Goal: Task Accomplishment & Management: Use online tool/utility

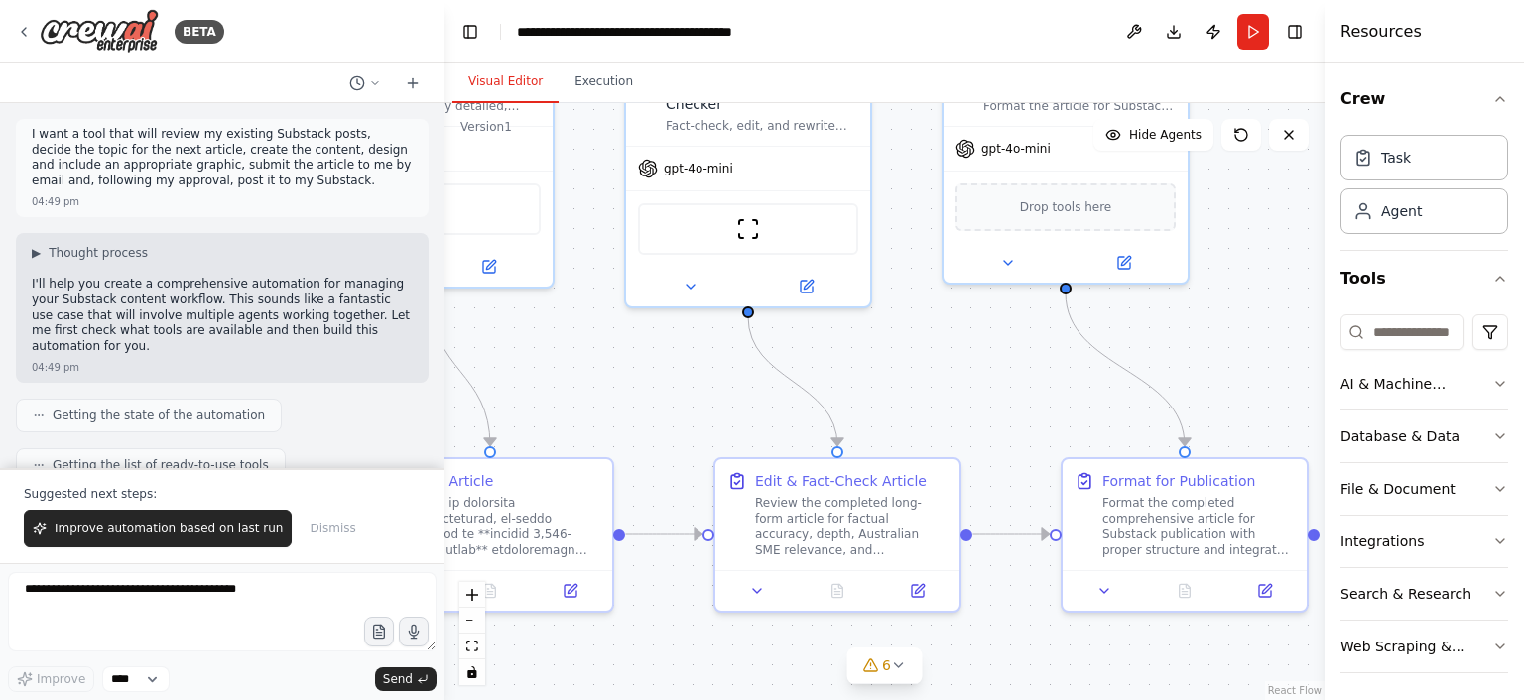
scroll to position [82635, 0]
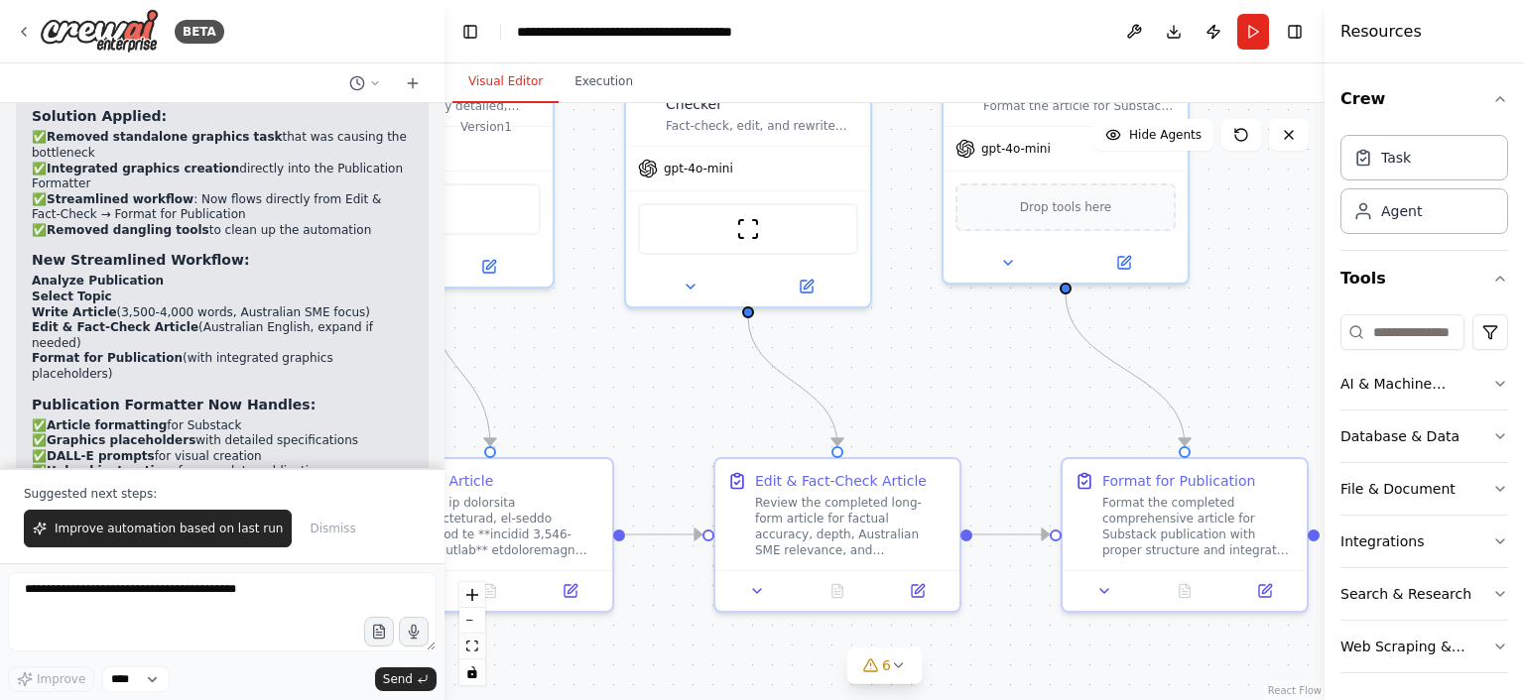
click at [1251, 300] on div ".deletable-edge-delete-btn { width: 20px; height: 20px; border: 0px solid #ffff…" at bounding box center [884, 401] width 880 height 597
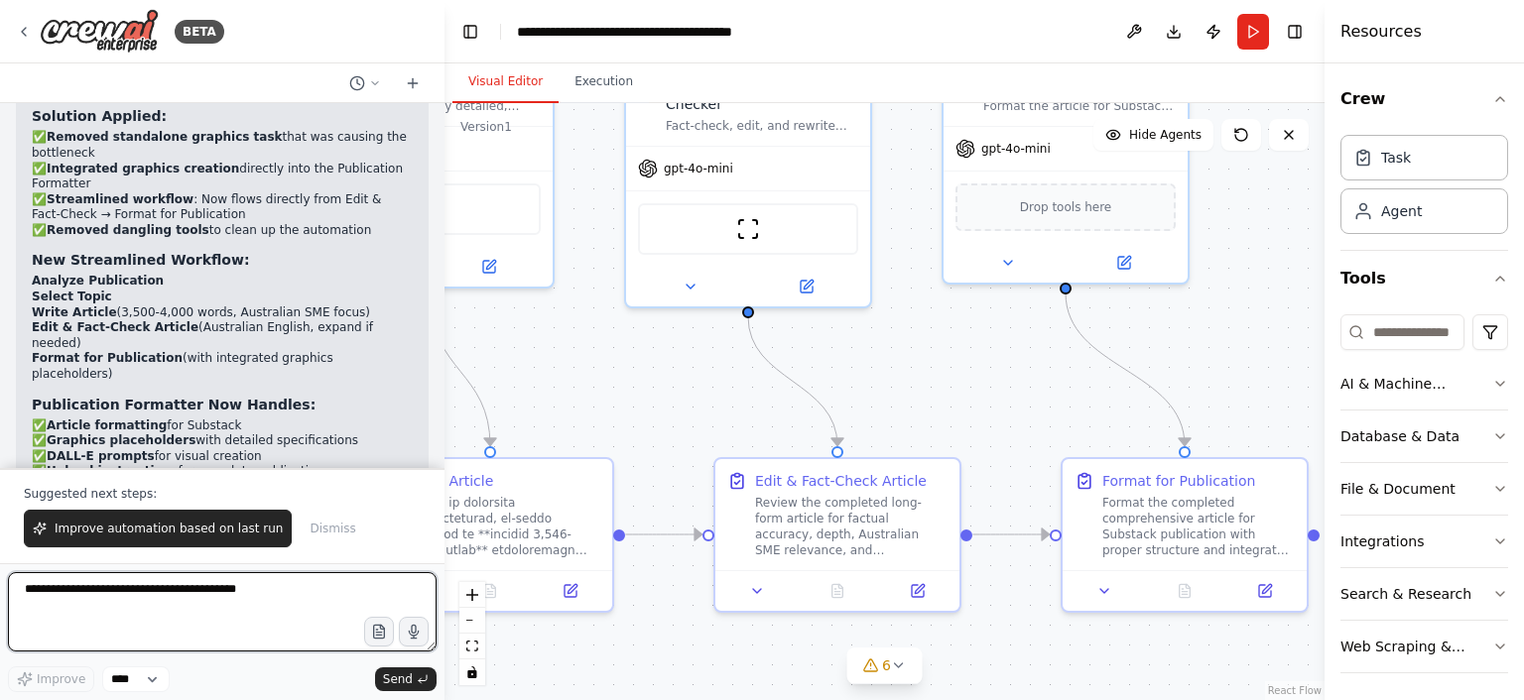
click at [245, 590] on textarea at bounding box center [222, 611] width 429 height 79
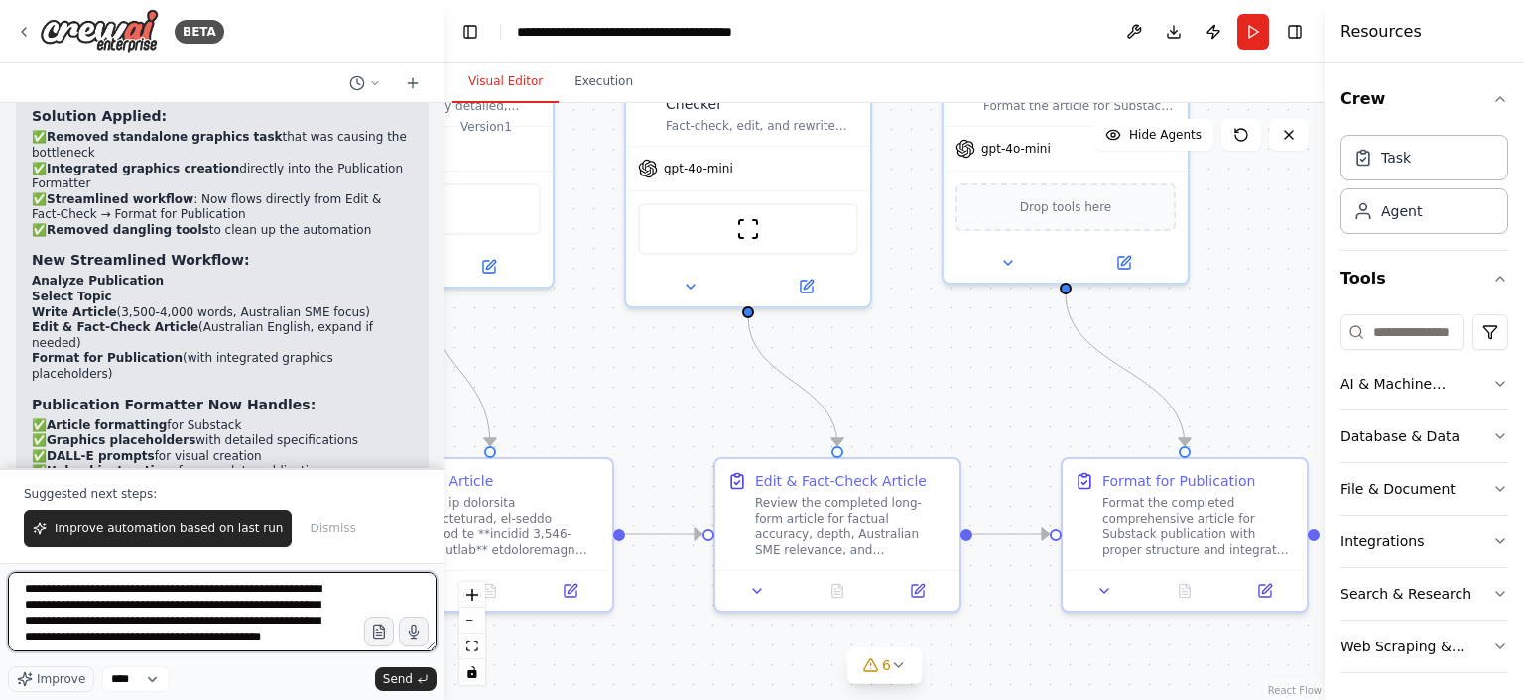
scroll to position [9, 0]
type textarea "**********"
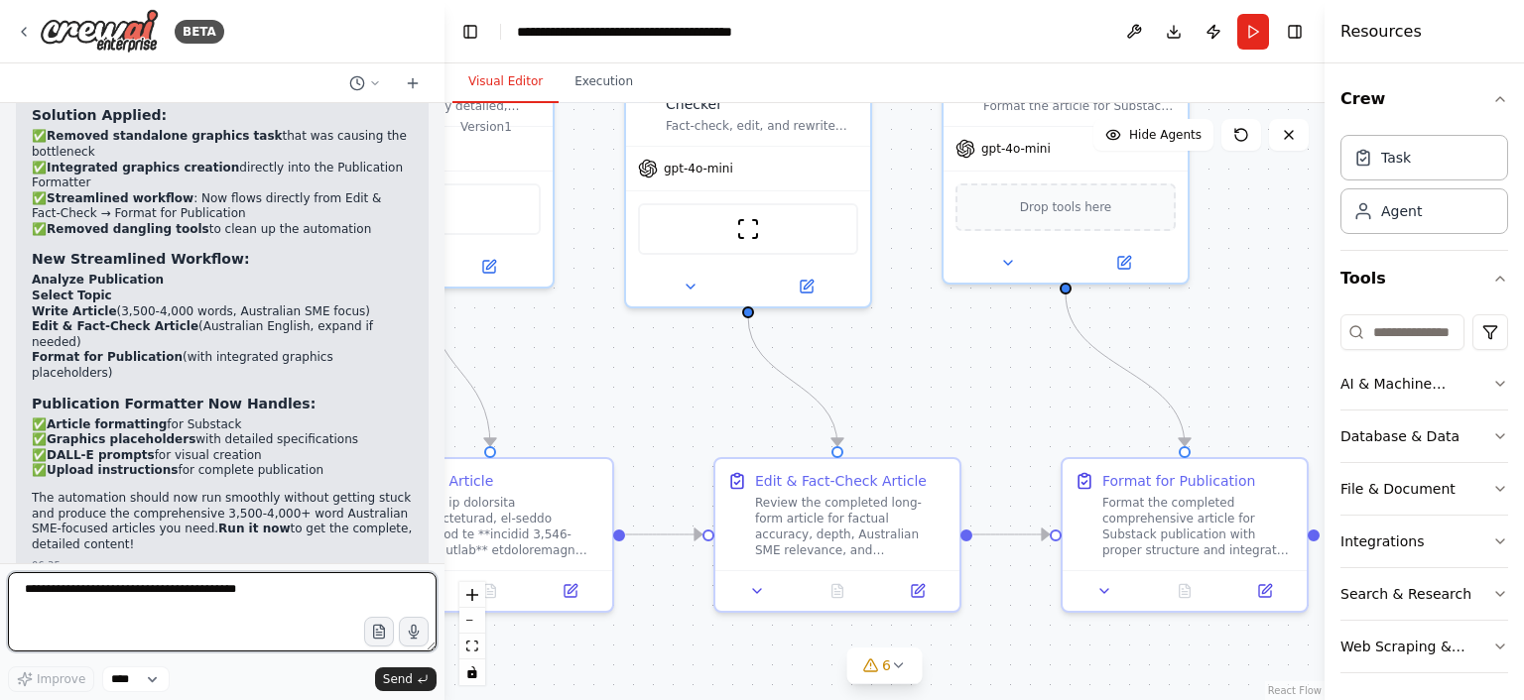
scroll to position [82654, 0]
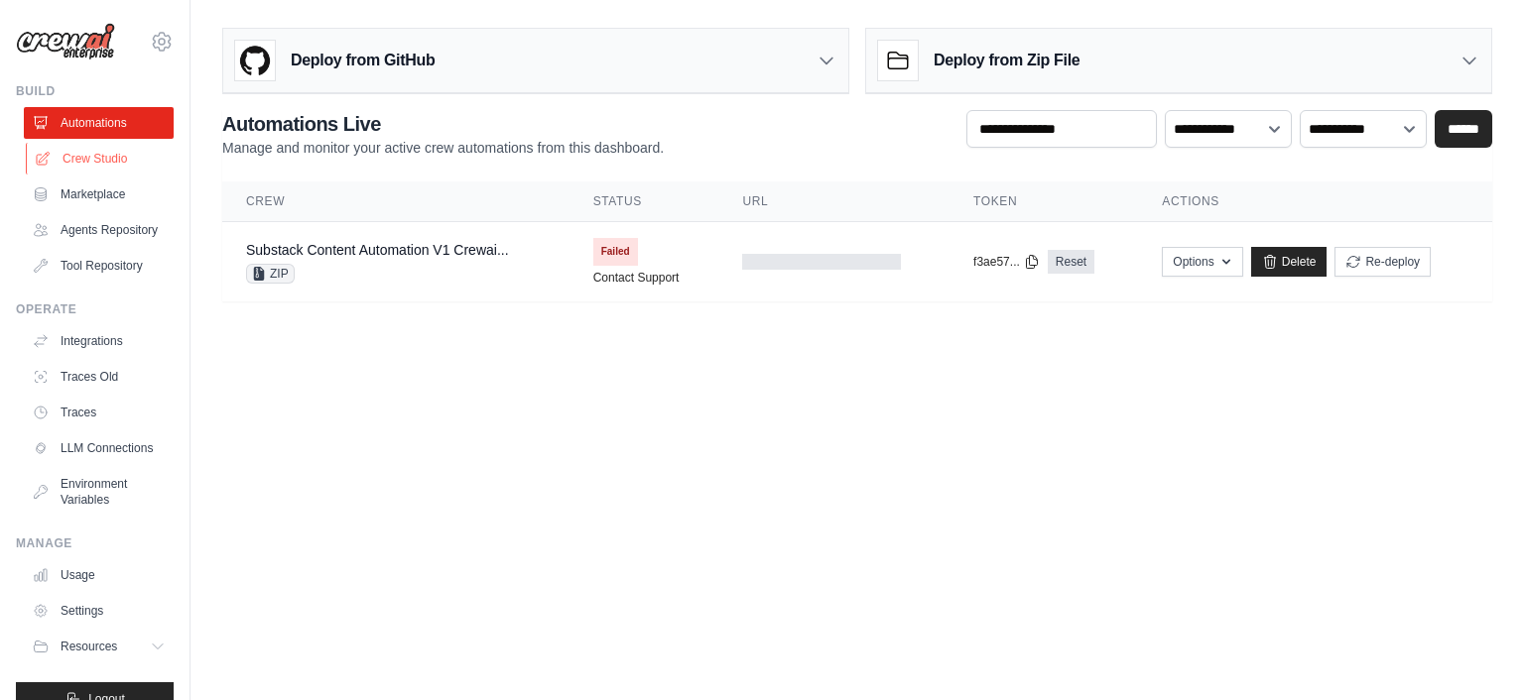
click at [115, 157] on link "Crew Studio" at bounding box center [101, 159] width 150 height 32
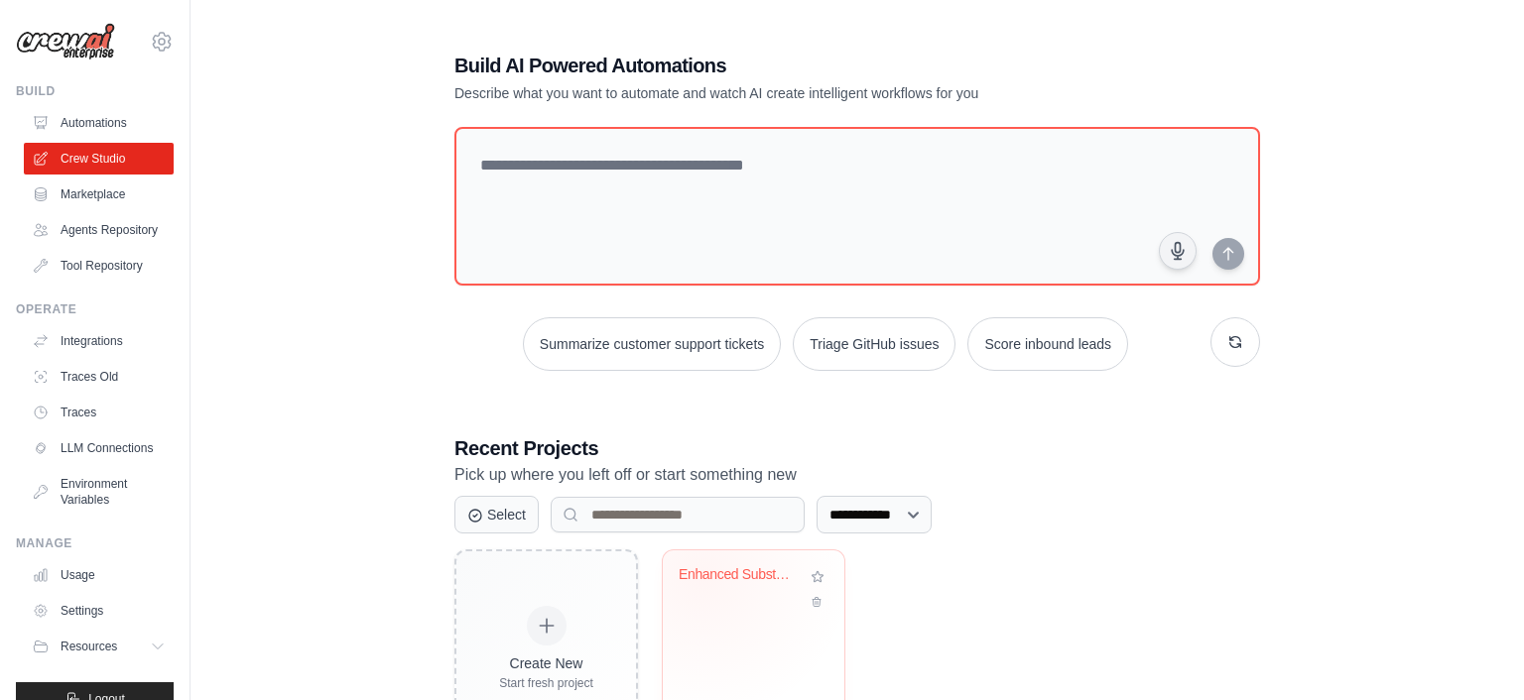
click at [702, 569] on div "Enhanced Substack Article Generator..." at bounding box center [739, 575] width 120 height 18
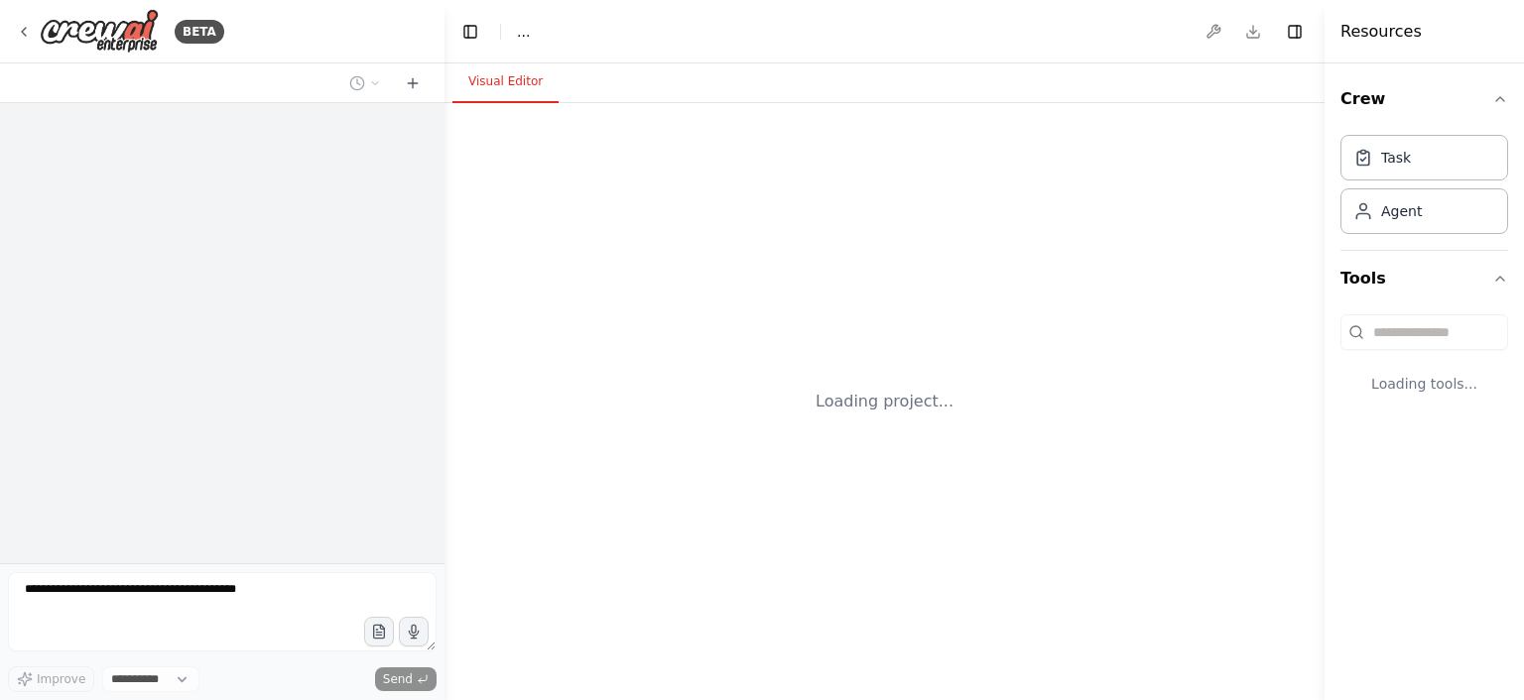
select select "****"
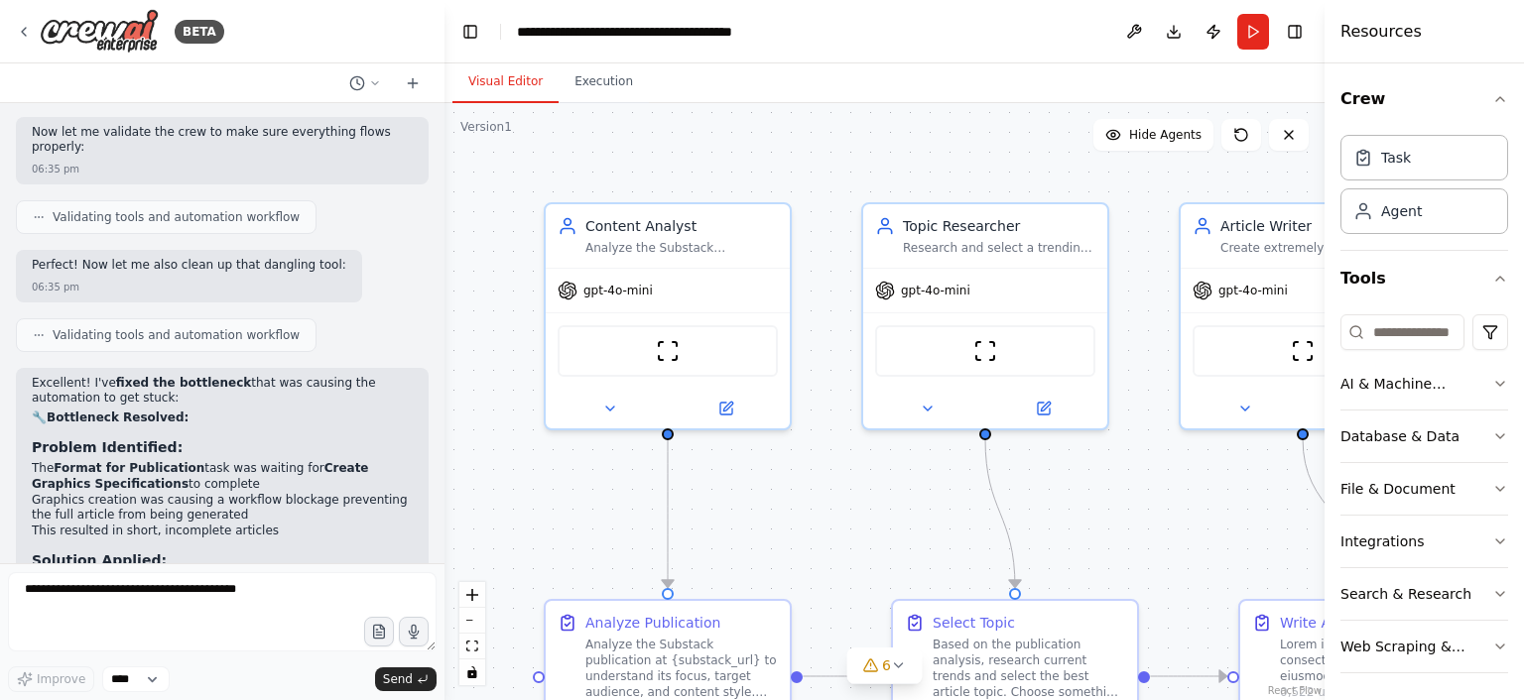
scroll to position [82539, 0]
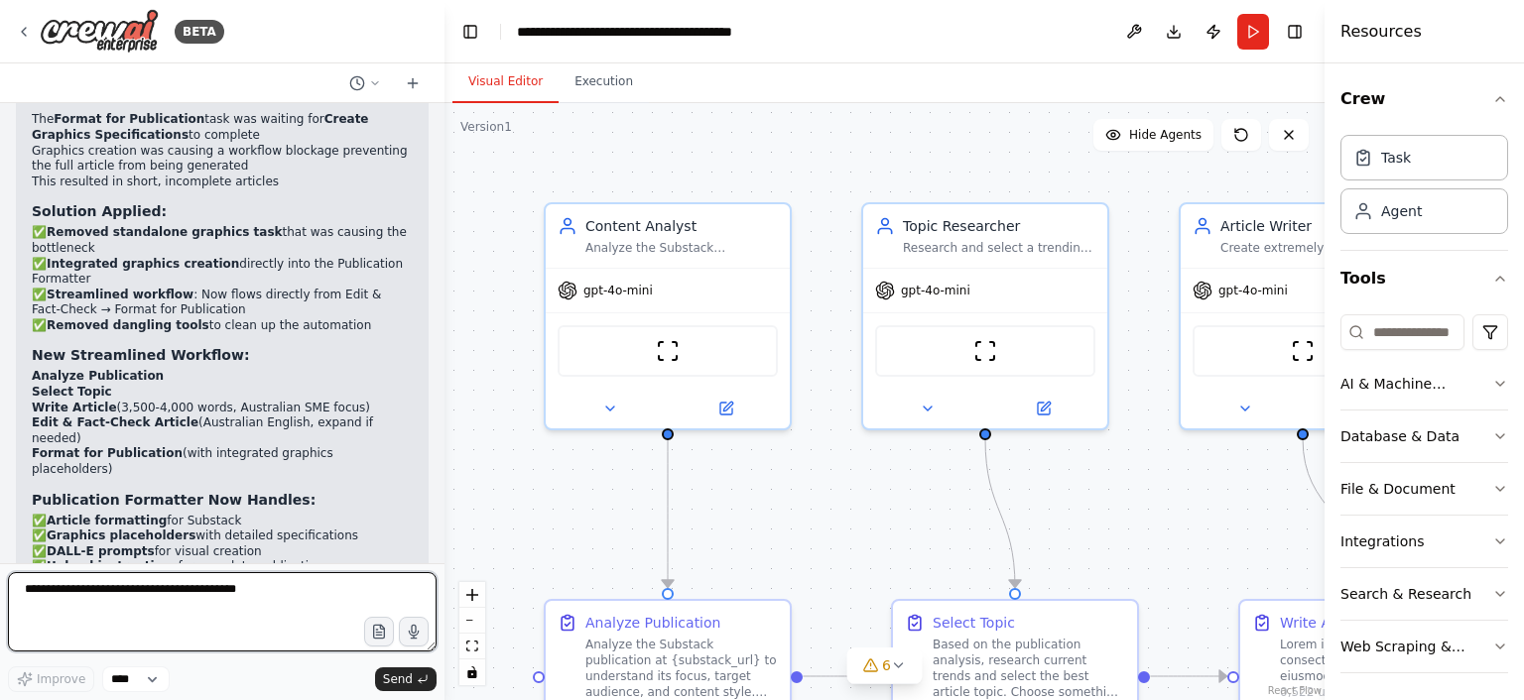
click at [279, 601] on textarea at bounding box center [222, 611] width 429 height 79
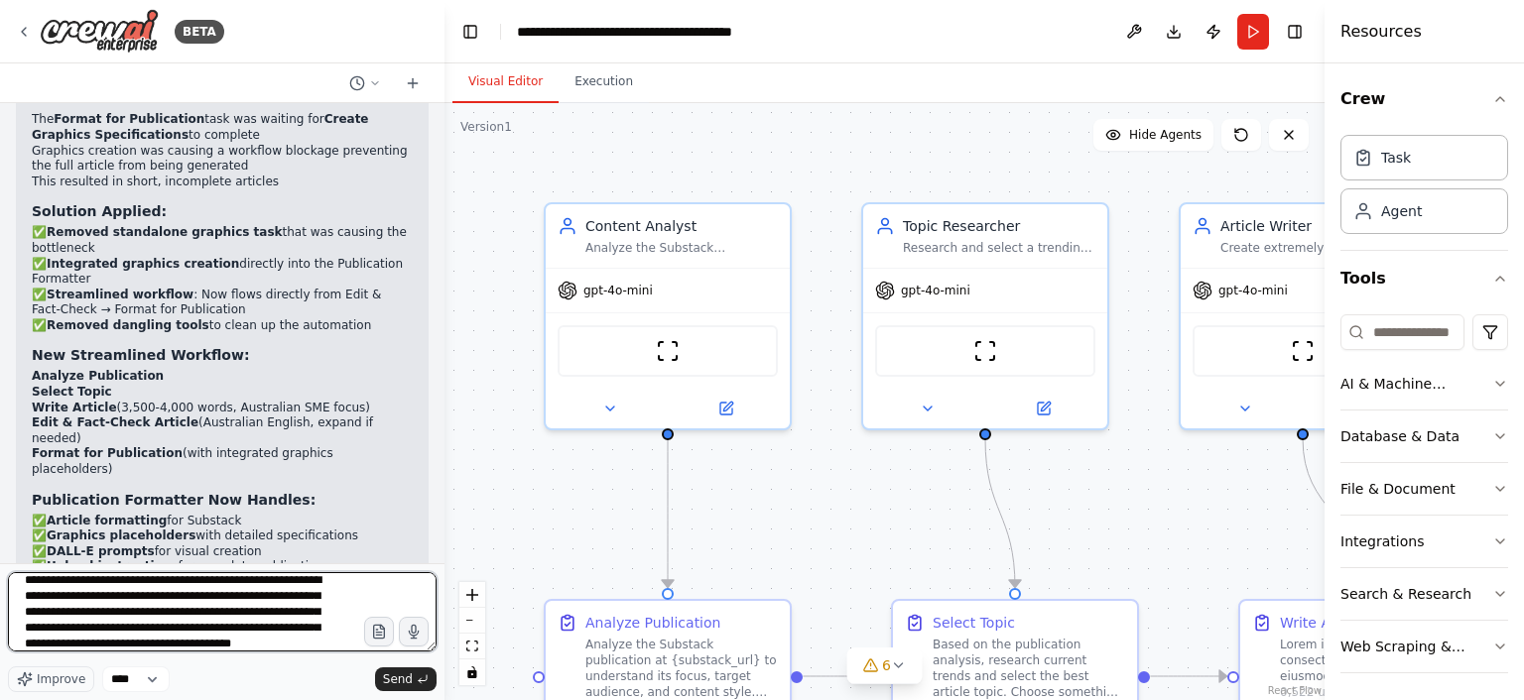
scroll to position [25, 0]
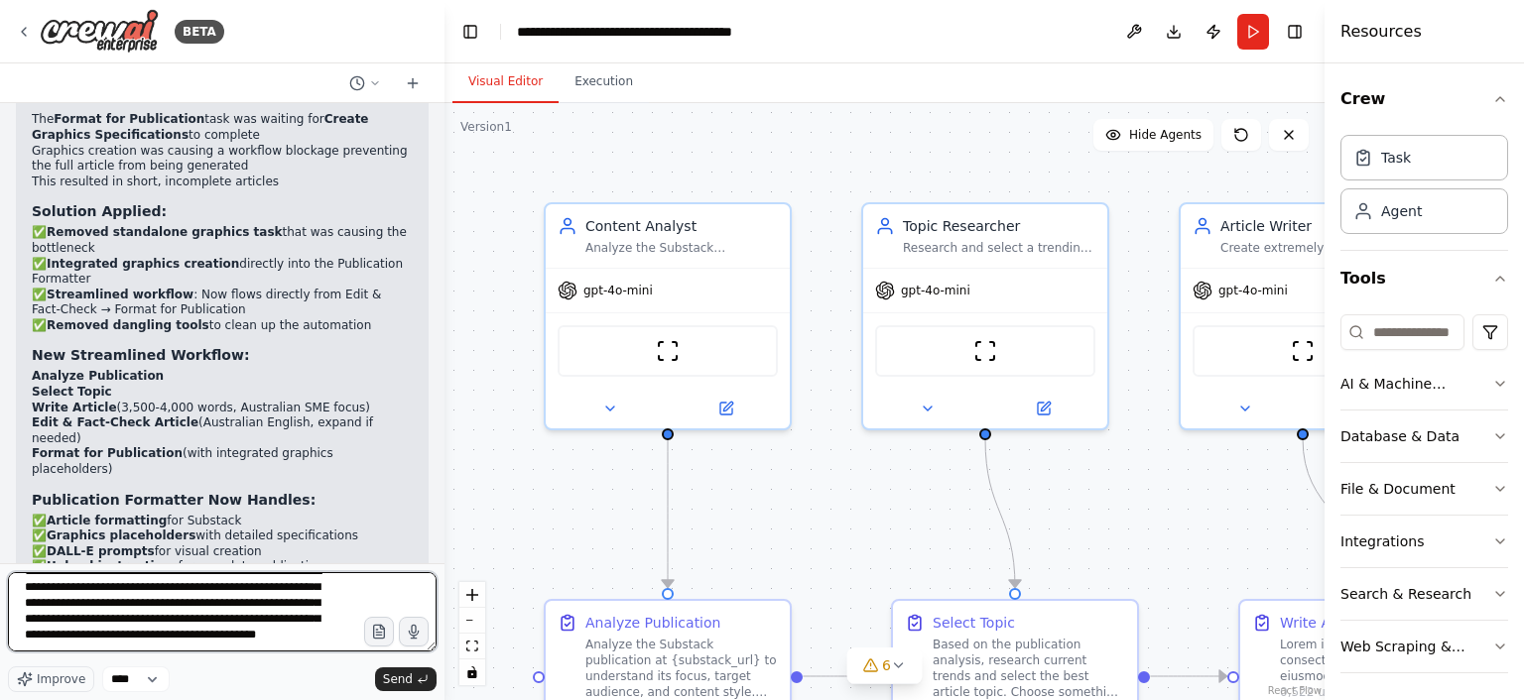
type textarea "**********"
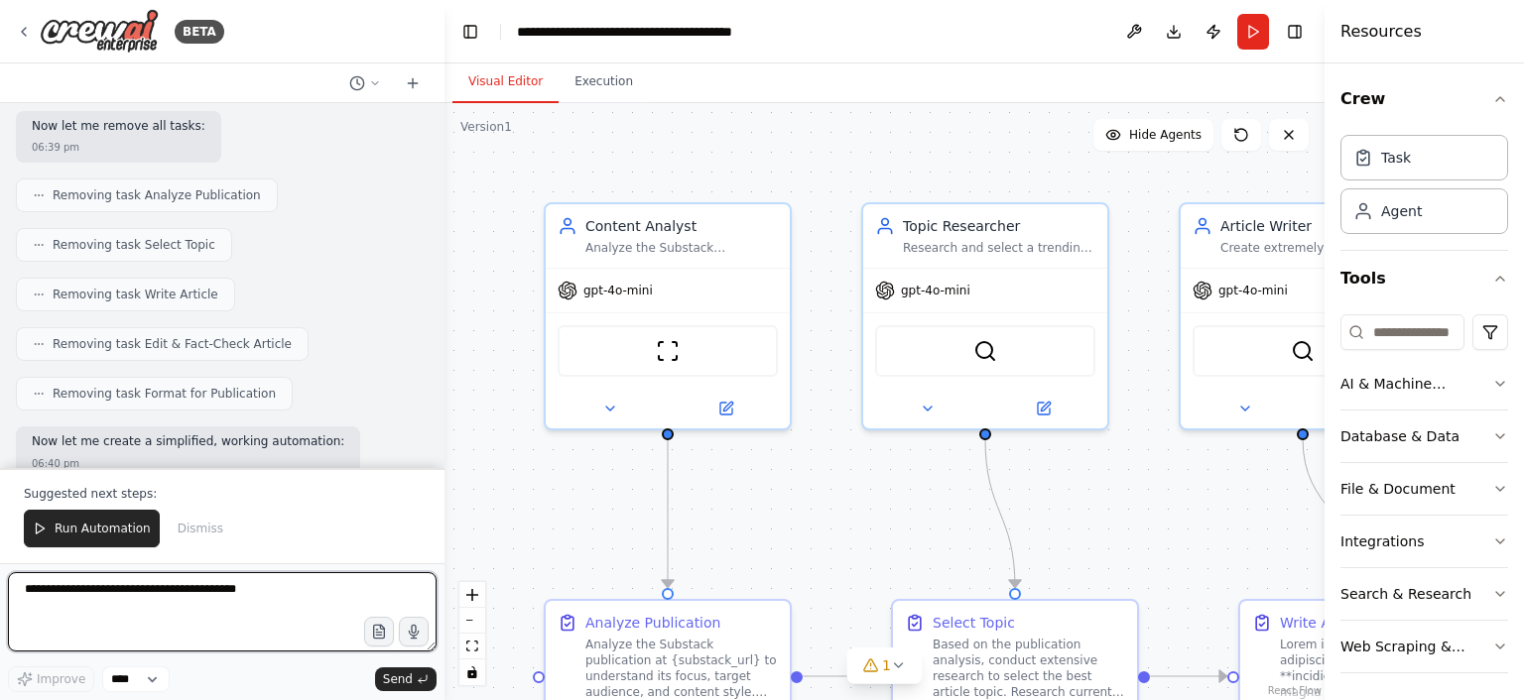
scroll to position [85137, 0]
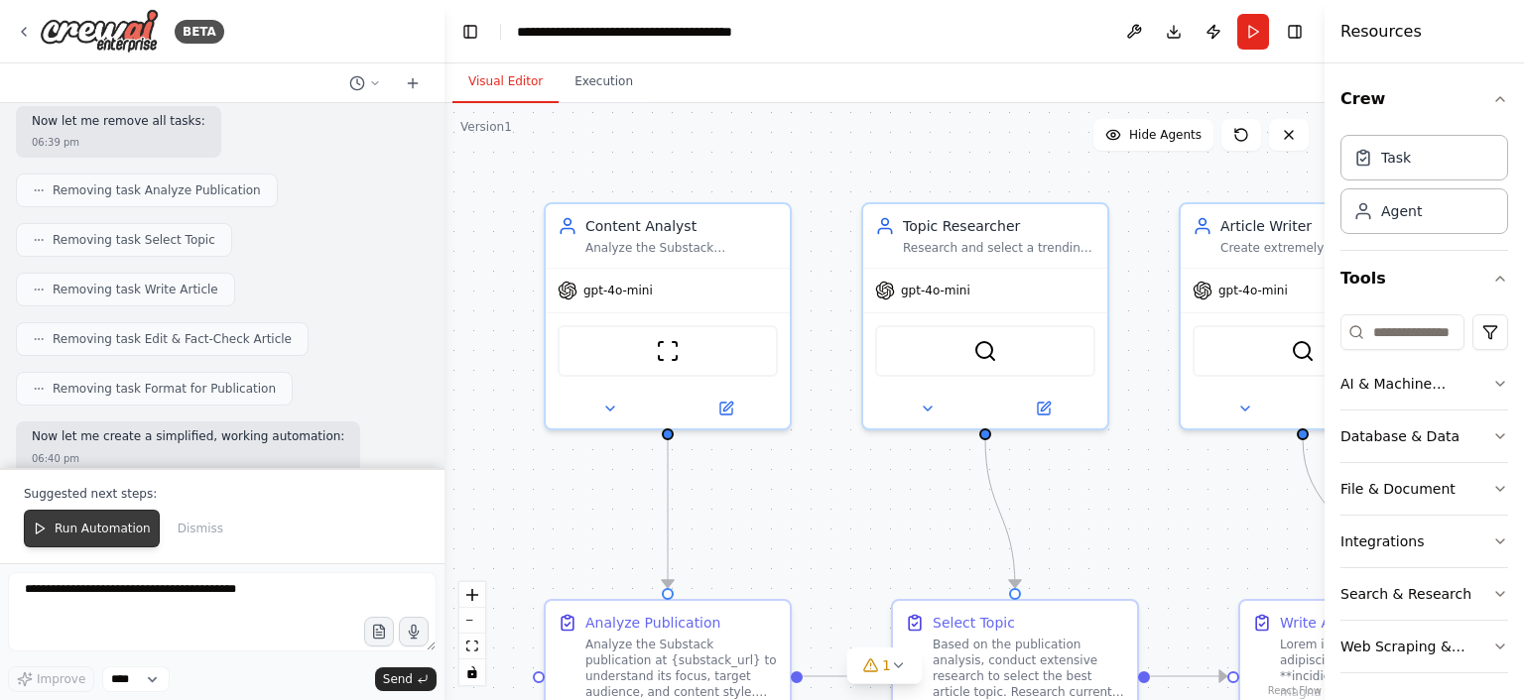
click at [103, 526] on button "Run Automation" at bounding box center [92, 529] width 136 height 38
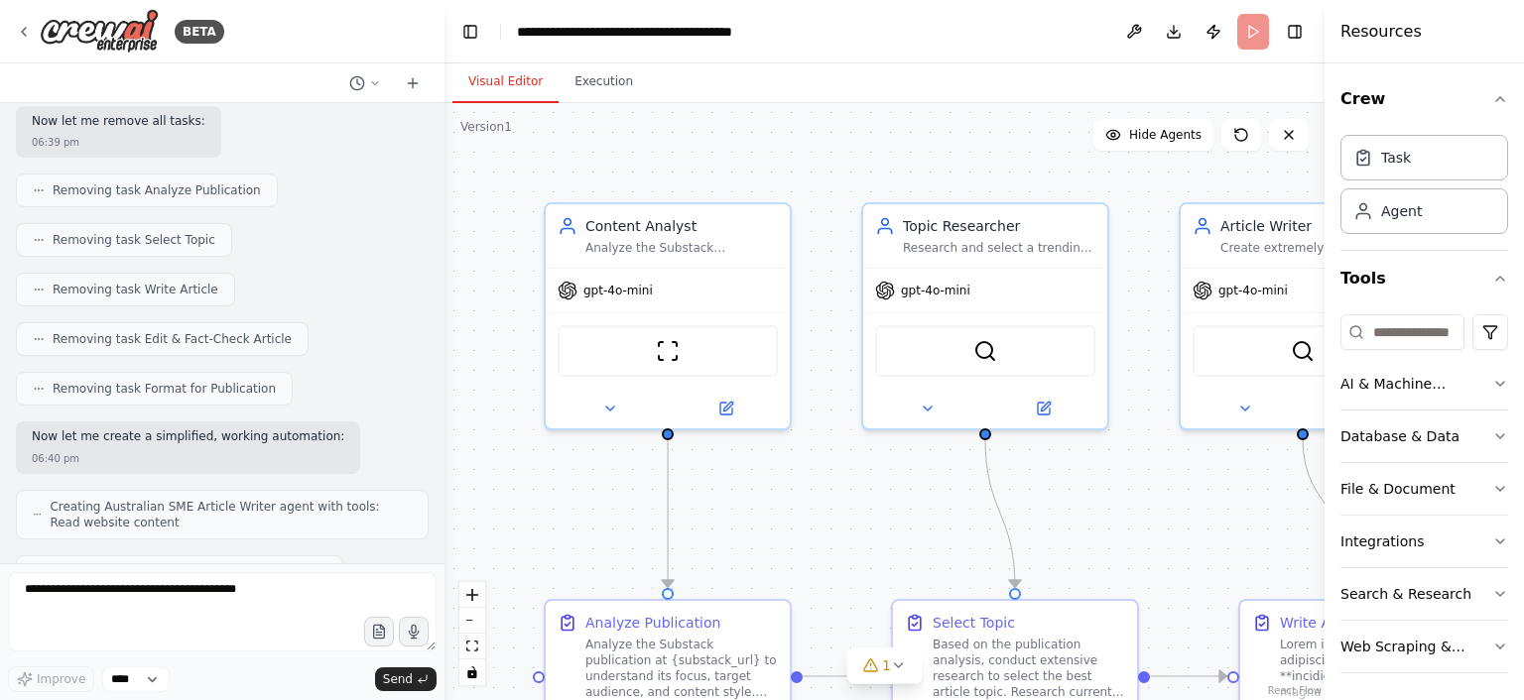
scroll to position [85042, 0]
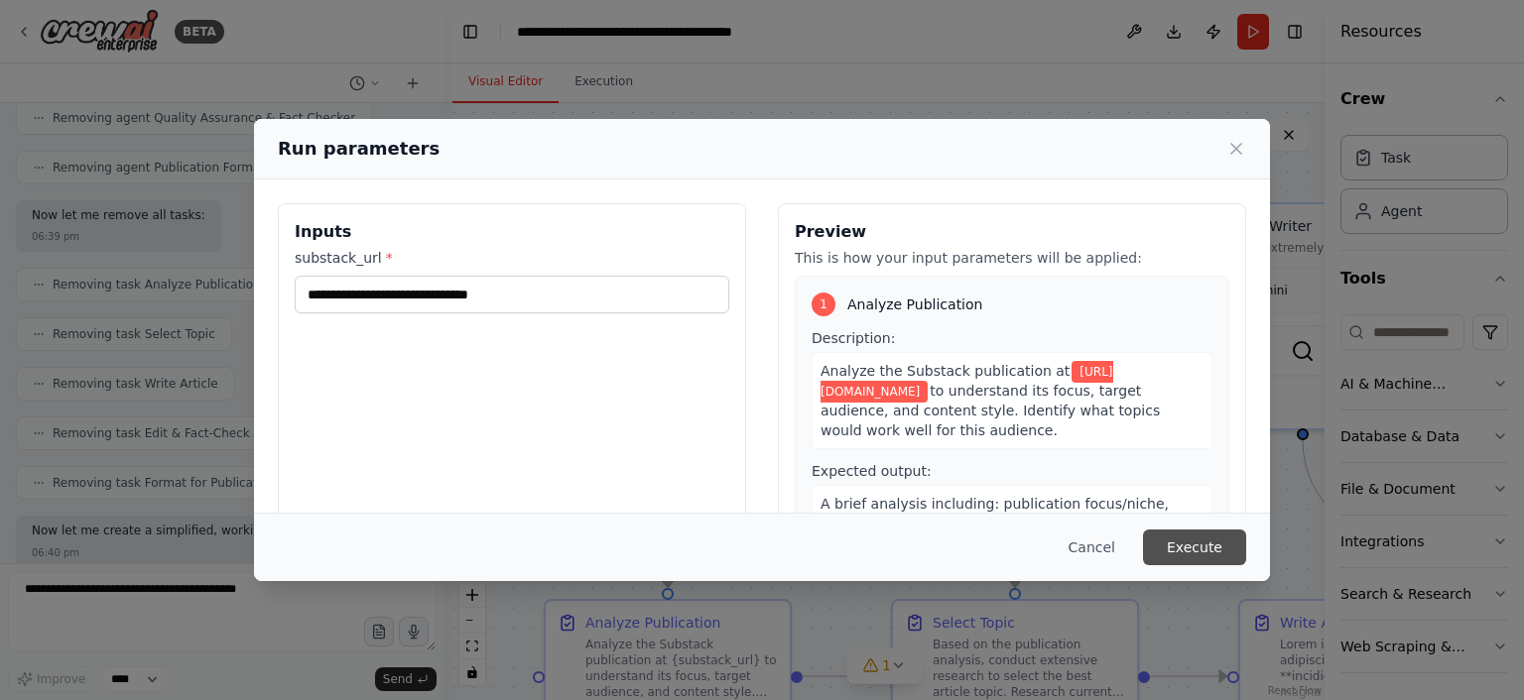
click at [1205, 538] on button "Execute" at bounding box center [1194, 548] width 103 height 36
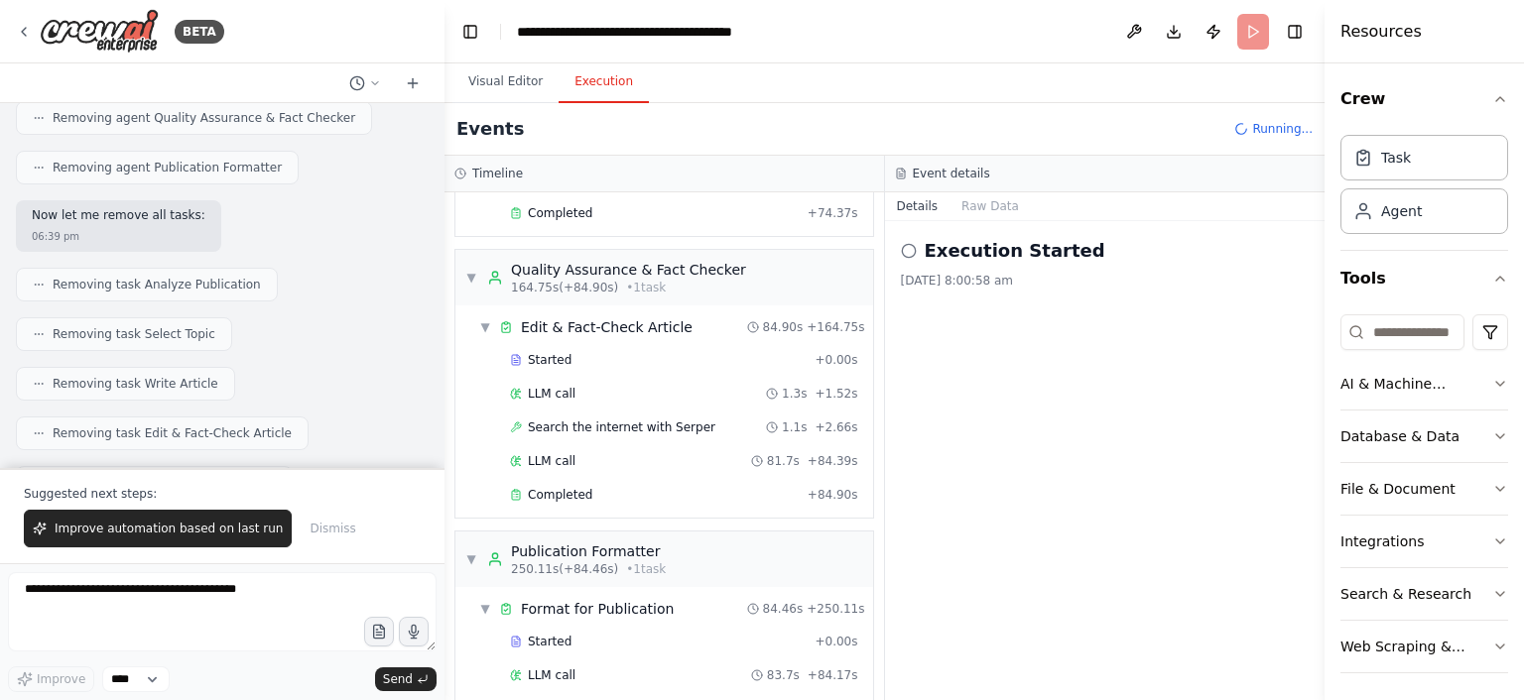
scroll to position [1642, 0]
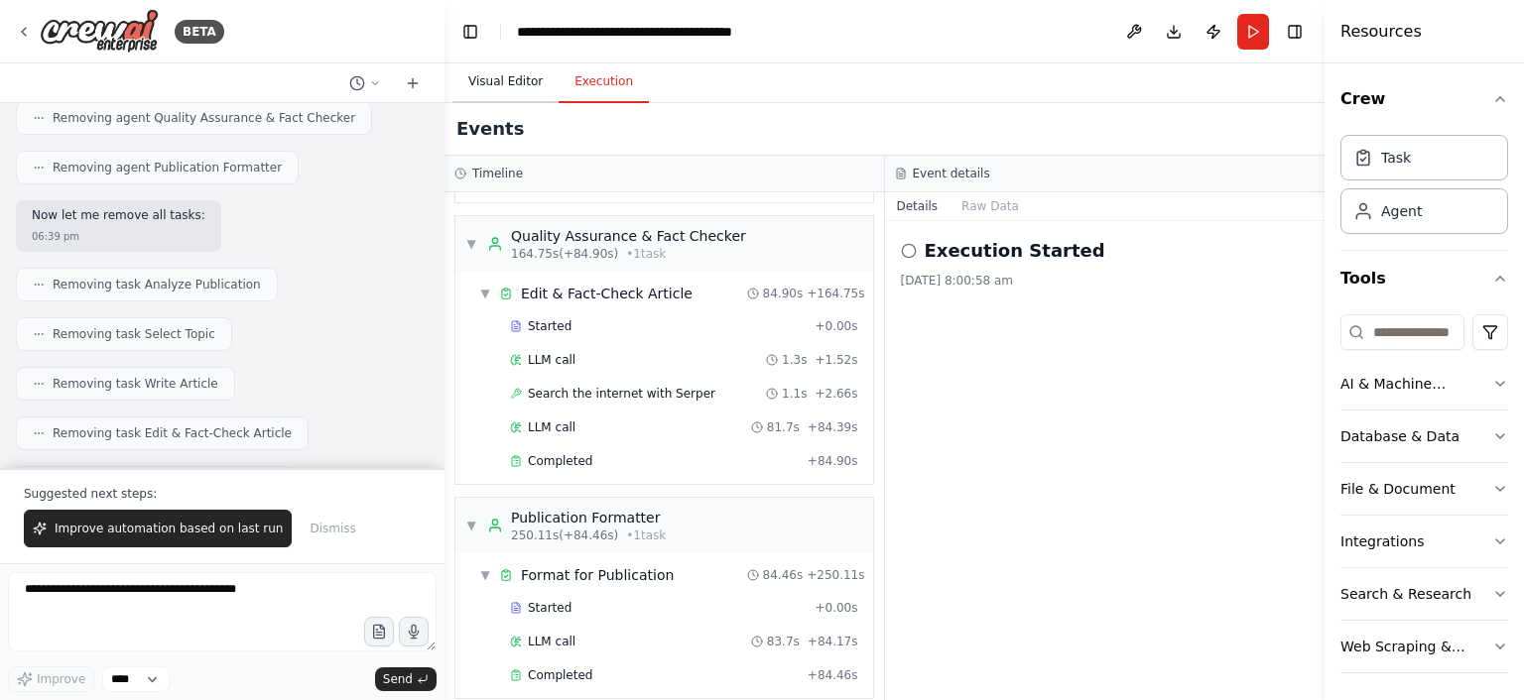
click at [495, 79] on button "Visual Editor" at bounding box center [505, 83] width 106 height 42
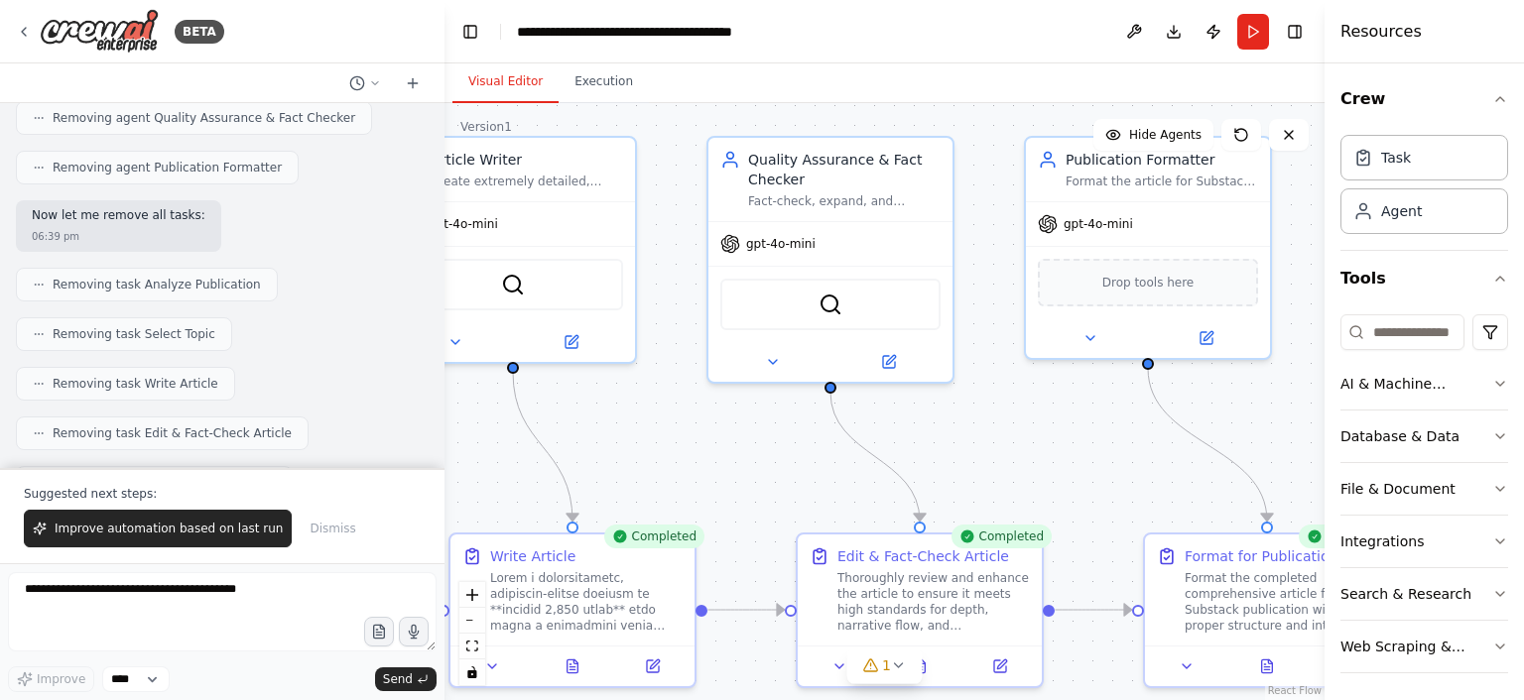
drag, startPoint x: 790, startPoint y: 501, endPoint x: 0, endPoint y: 435, distance: 792.5
click at [444, 435] on div ".deletable-edge-delete-btn { width: 20px; height: 20px; border: 0px solid #ffff…" at bounding box center [884, 401] width 880 height 597
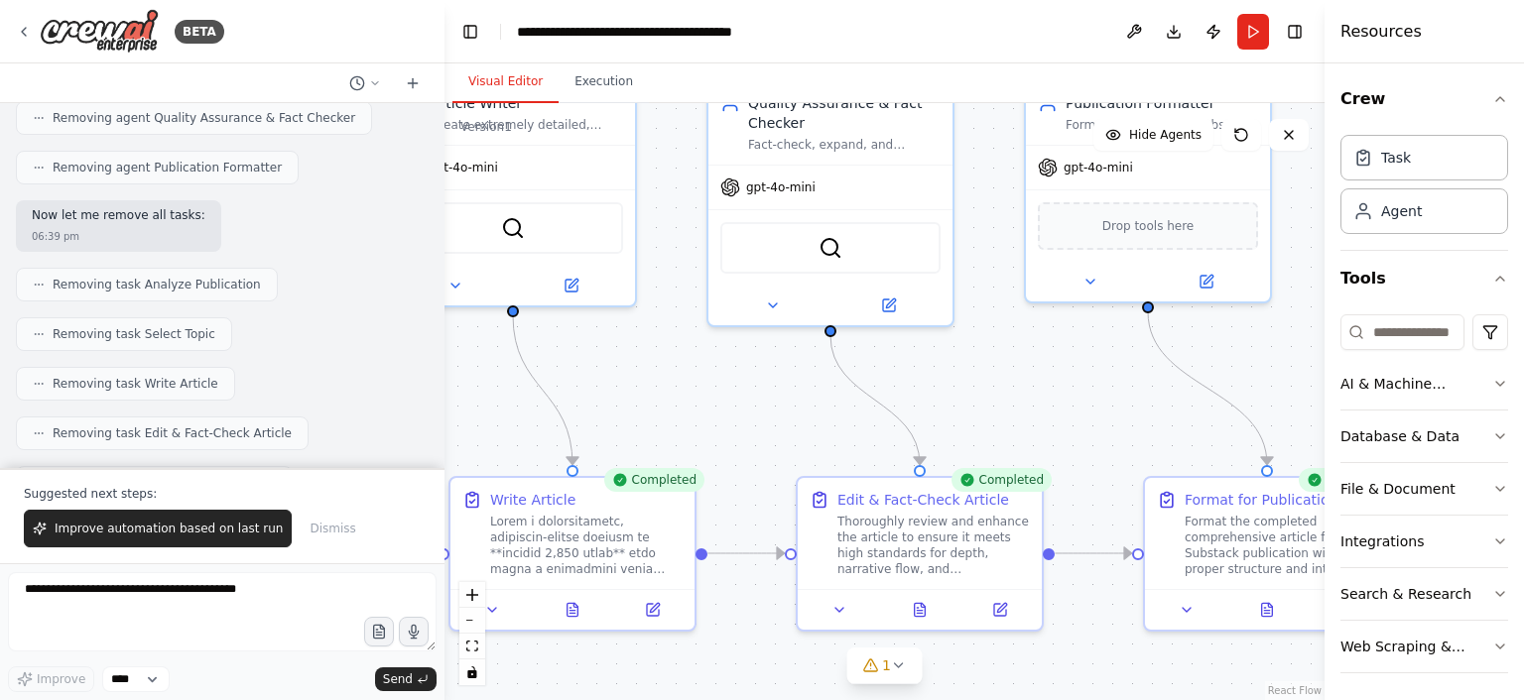
drag, startPoint x: 534, startPoint y: 499, endPoint x: 534, endPoint y: 442, distance: 56.6
click at [534, 442] on div ".deletable-edge-delete-btn { width: 20px; height: 20px; border: 0px solid #ffff…" at bounding box center [884, 401] width 880 height 597
click at [923, 605] on icon at bounding box center [920, 605] width 11 height 13
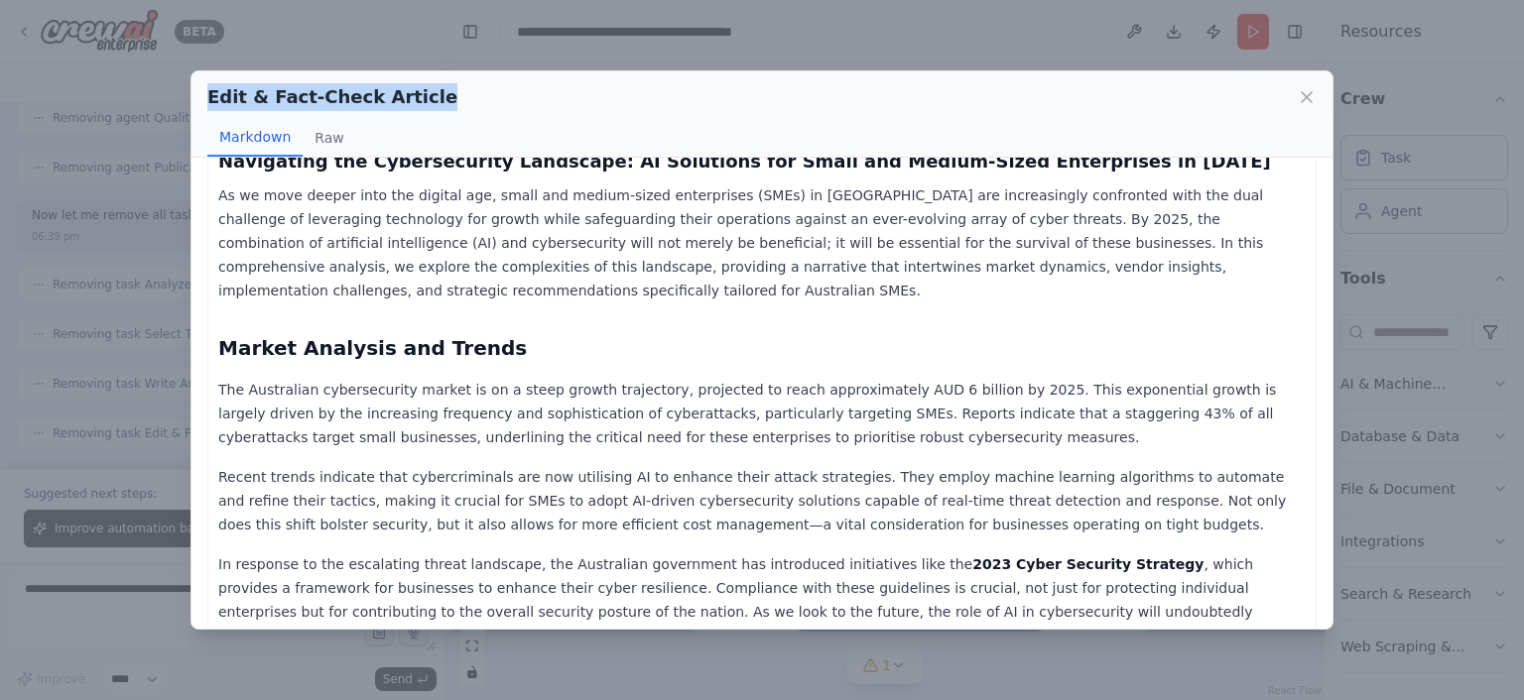
scroll to position [0, 0]
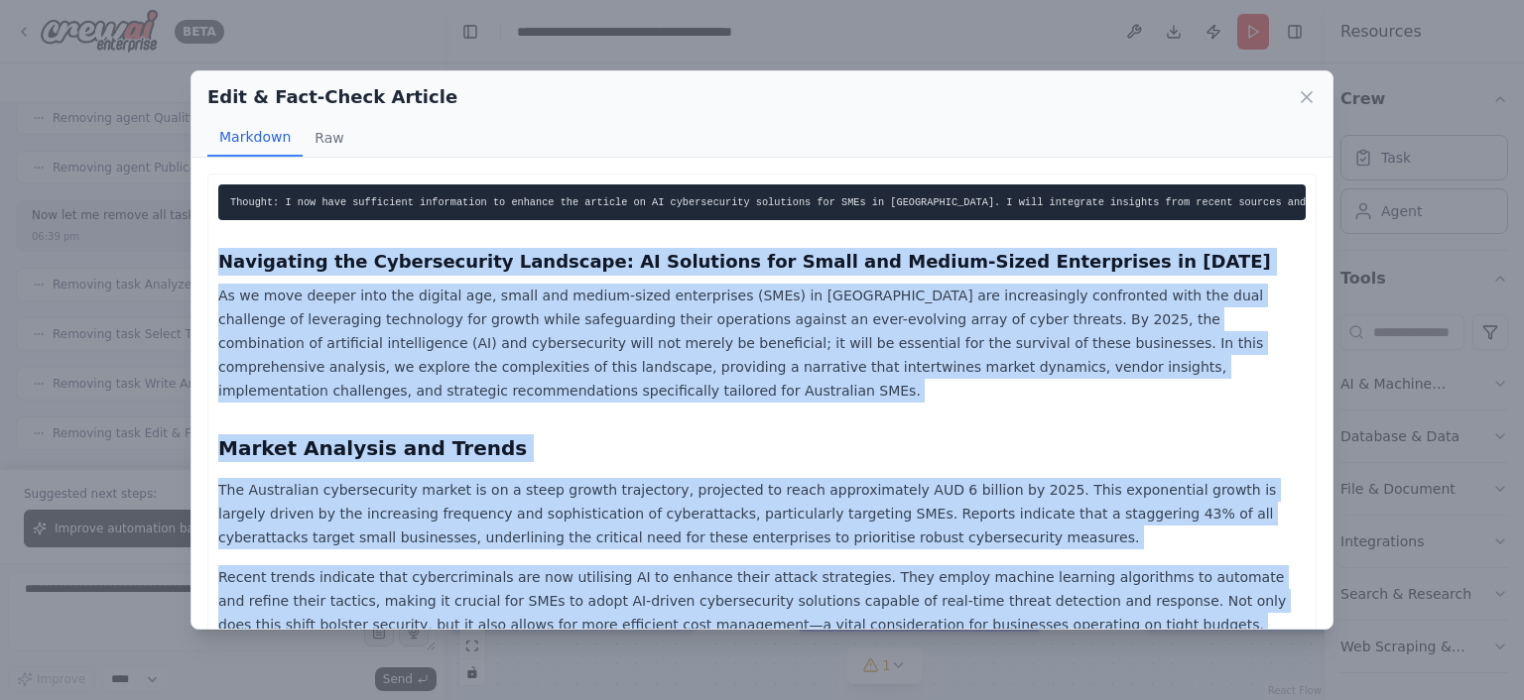
drag, startPoint x: 1192, startPoint y: 361, endPoint x: 222, endPoint y: 261, distance: 974.5
copy div "Navigating the Cybersecurity Landscape: AI Solutions for Small and Medium-Sized…"
click at [1305, 93] on icon at bounding box center [1307, 97] width 10 height 10
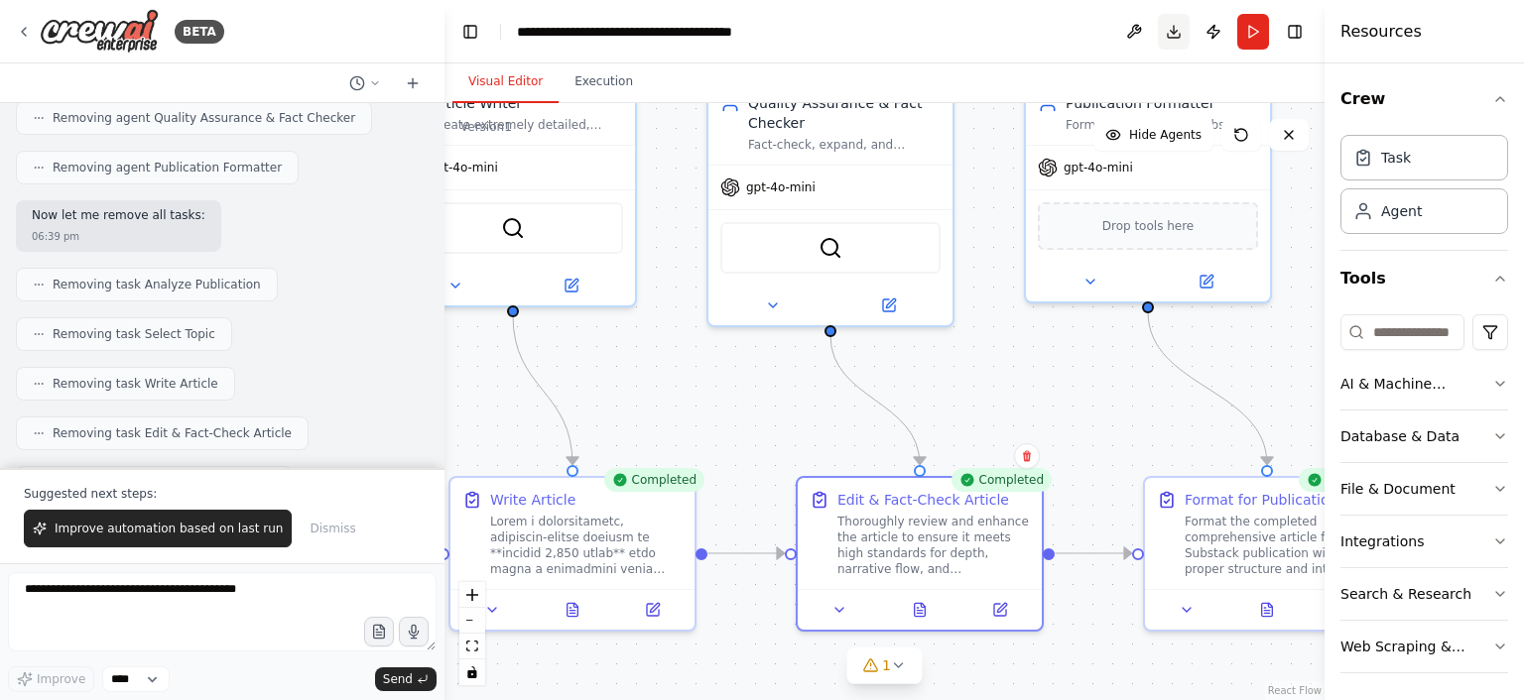
click at [1170, 33] on button "Download" at bounding box center [1174, 32] width 32 height 36
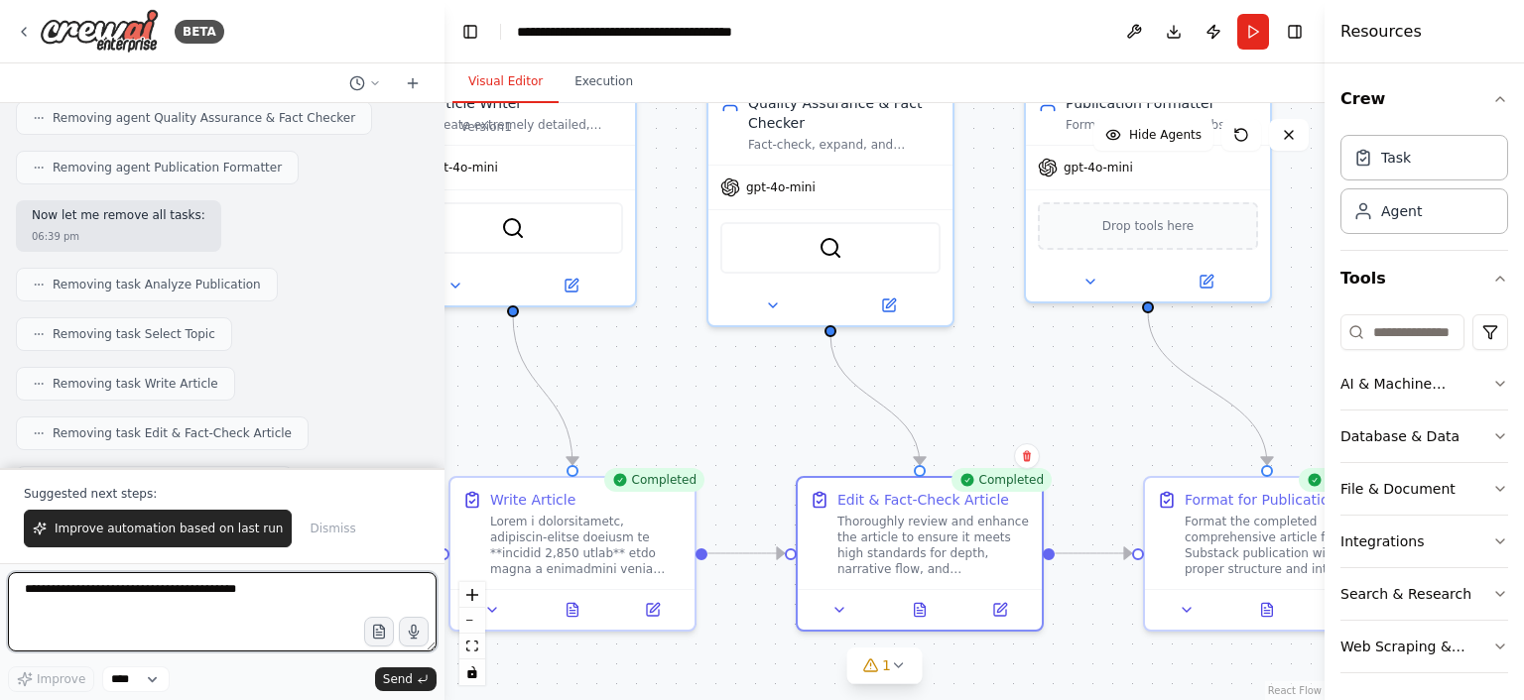
click at [204, 601] on textarea at bounding box center [222, 611] width 429 height 79
type textarea "**********"
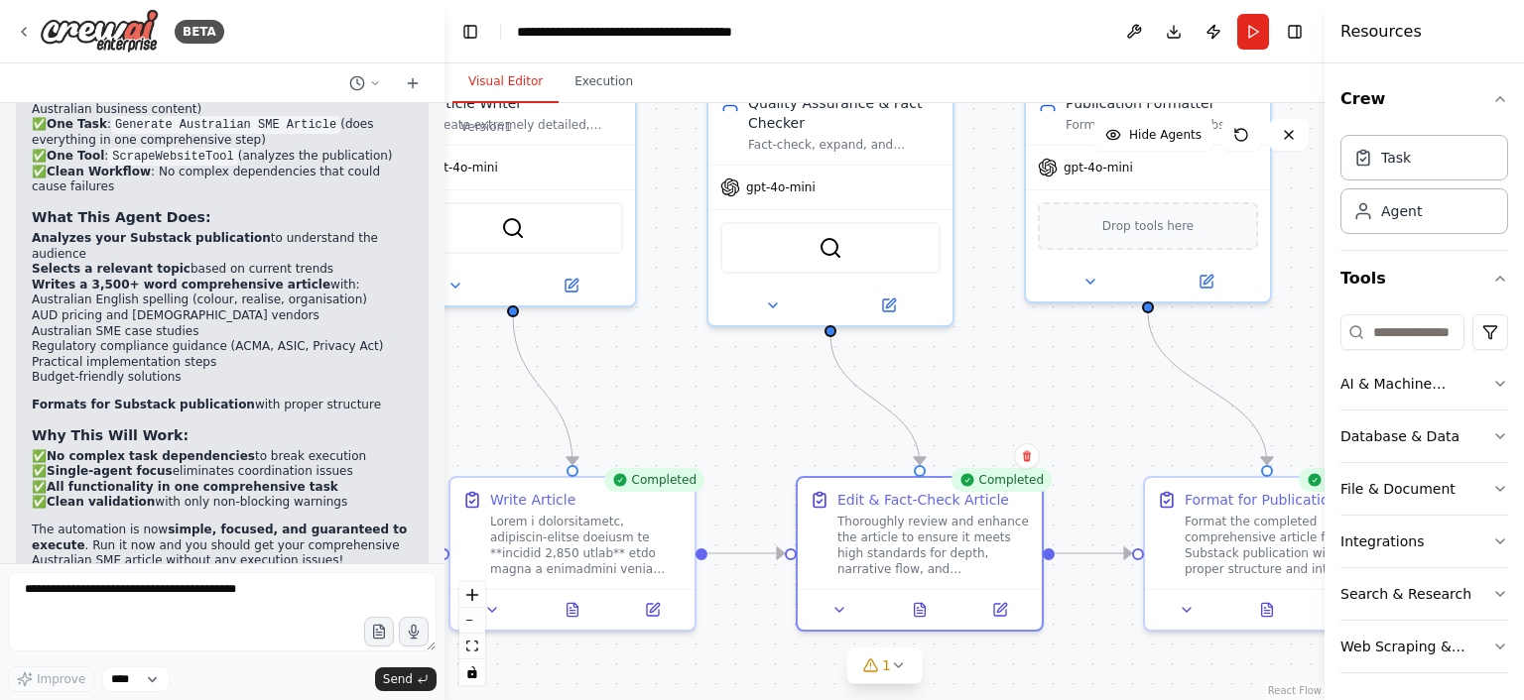
scroll to position [85861, 0]
